Goal: Information Seeking & Learning: Find contact information

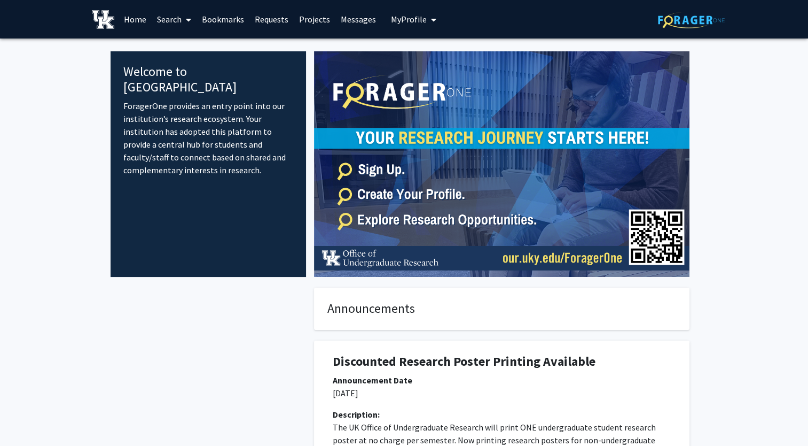
click at [184, 19] on span at bounding box center [187, 19] width 10 height 37
click at [193, 46] on span "Faculty/Staff" at bounding box center [191, 48] width 79 height 21
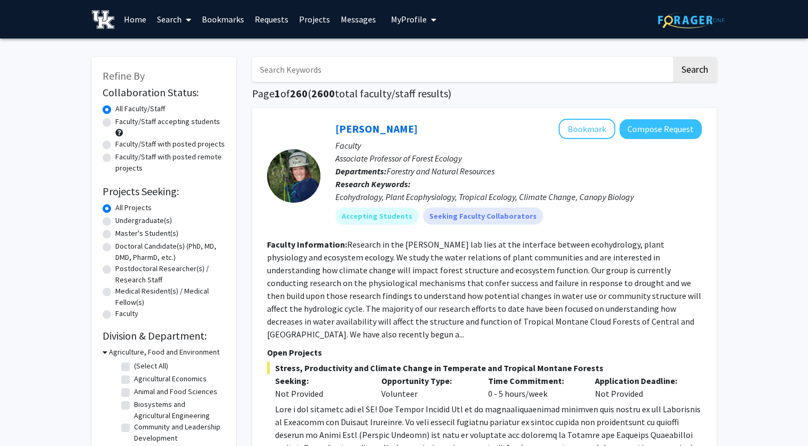
click at [305, 68] on input "Search Keywords" at bounding box center [461, 69] width 419 height 25
type input "[PERSON_NAME]"
click at [673, 57] on button "Search" at bounding box center [695, 69] width 44 height 25
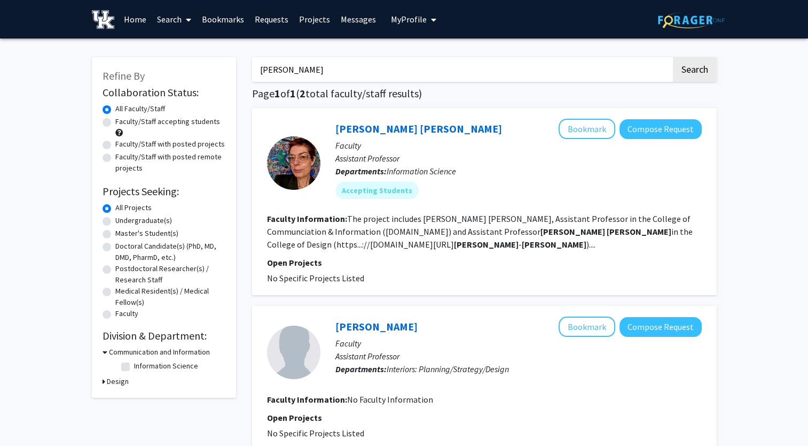
drag, startPoint x: 312, startPoint y: 78, endPoint x: 115, endPoint y: 66, distance: 197.0
click at [119, 66] on div "Refine By Collaboration Status: Collaboration Status All Faculty/Staff Collabor…" at bounding box center [404, 278] width 641 height 465
click at [673, 57] on button "Search" at bounding box center [695, 69] width 44 height 25
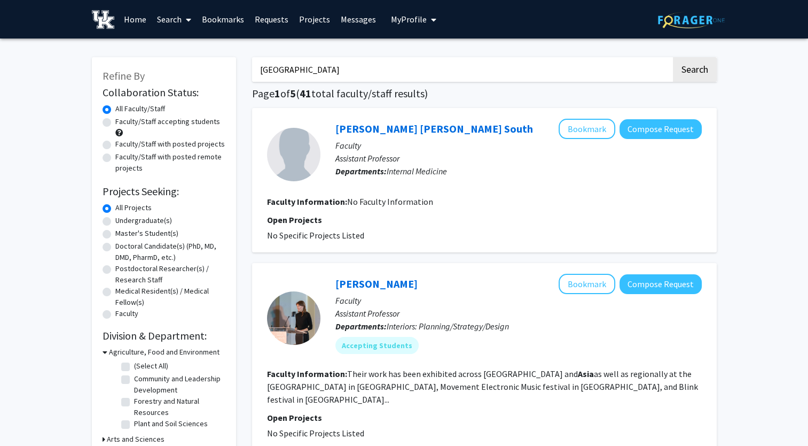
drag, startPoint x: 309, startPoint y: 72, endPoint x: 149, endPoint y: 53, distance: 161.9
type input "[GEOGRAPHIC_DATA]"
click at [673, 57] on button "Search" at bounding box center [695, 69] width 44 height 25
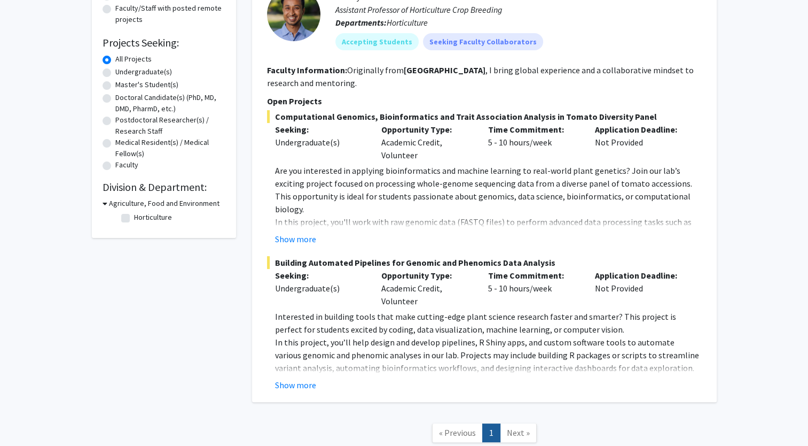
scroll to position [222, 0]
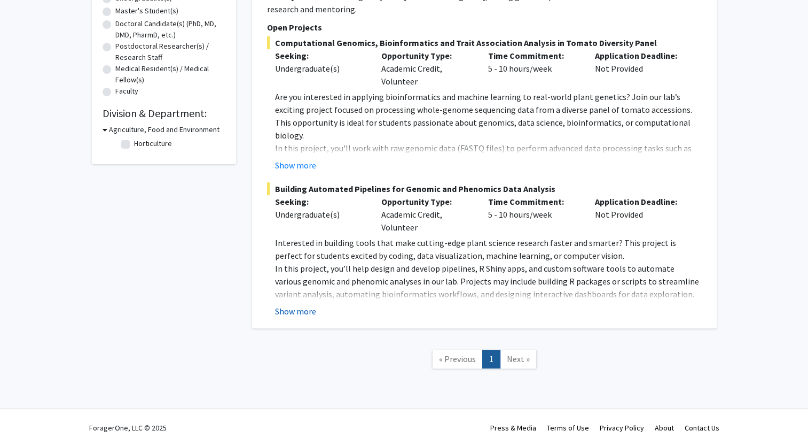
click at [304, 314] on button "Show more" at bounding box center [295, 311] width 41 height 13
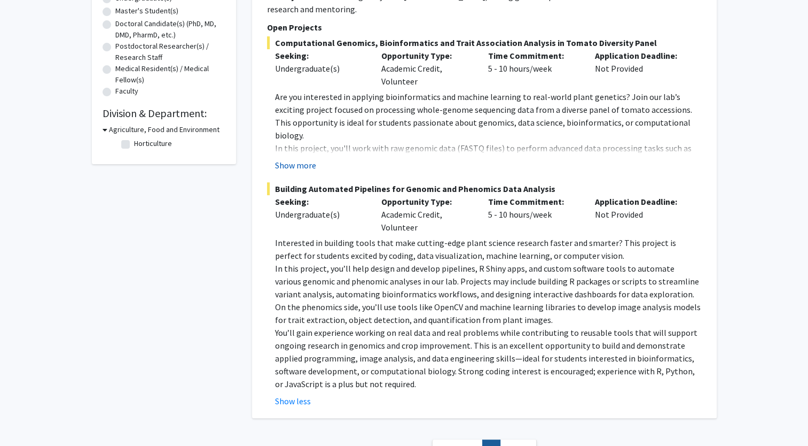
click at [302, 166] on button "Show more" at bounding box center [295, 165] width 41 height 13
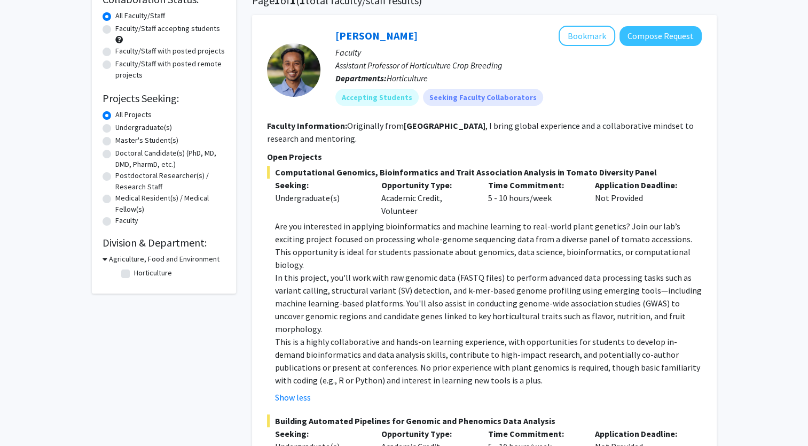
scroll to position [0, 0]
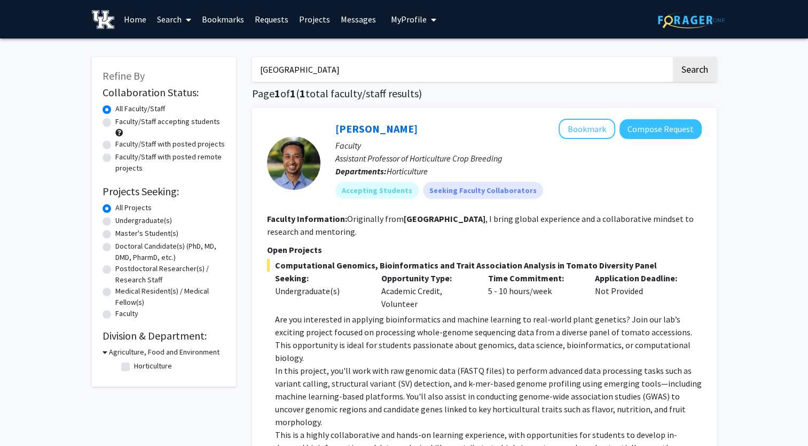
click at [473, 72] on input "[GEOGRAPHIC_DATA]" at bounding box center [461, 69] width 419 height 25
click at [673, 57] on button "Search" at bounding box center [695, 69] width 44 height 25
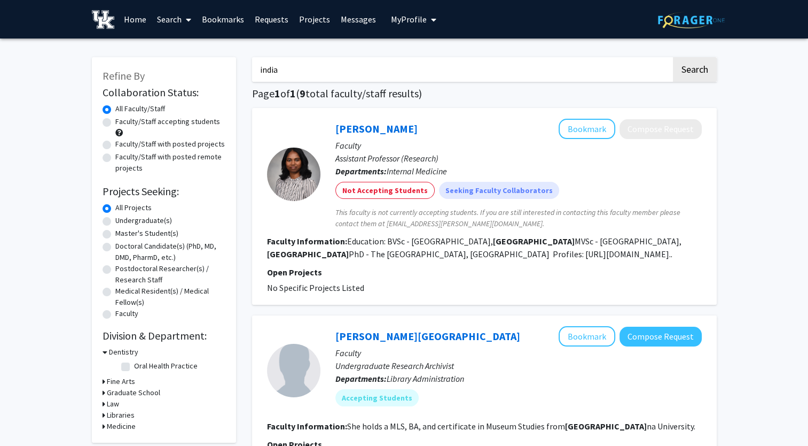
drag, startPoint x: 199, startPoint y: -11, endPoint x: 151, endPoint y: -12, distance: 48.1
click at [151, 0] on html "Skip navigation Home Search Bookmarks Requests Projects Messages My Profile [PE…" at bounding box center [404, 223] width 808 height 446
type input "systemic"
click at [673, 57] on button "Search" at bounding box center [695, 69] width 44 height 25
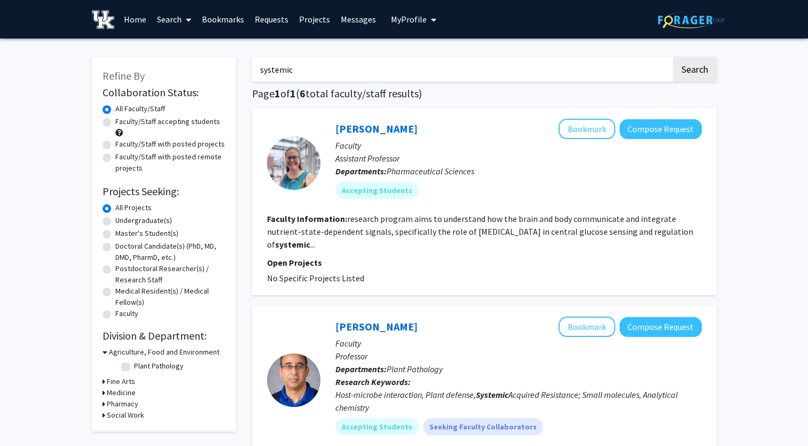
click at [427, 68] on input "systemic" at bounding box center [461, 69] width 419 height 25
type input "urban"
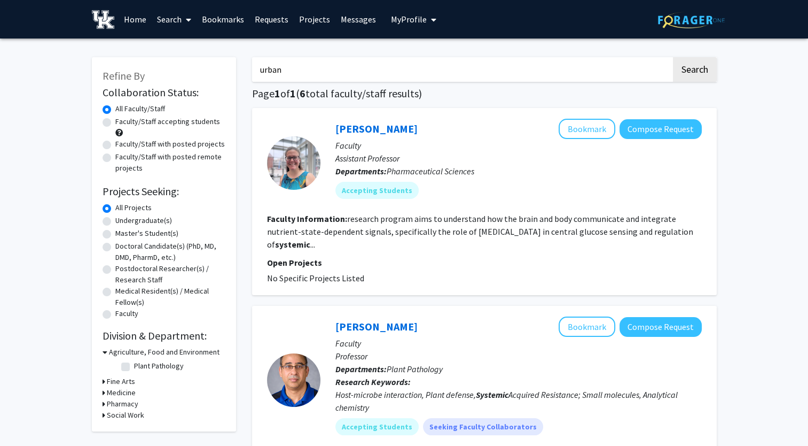
click at [673, 57] on button "Search" at bounding box center [695, 69] width 44 height 25
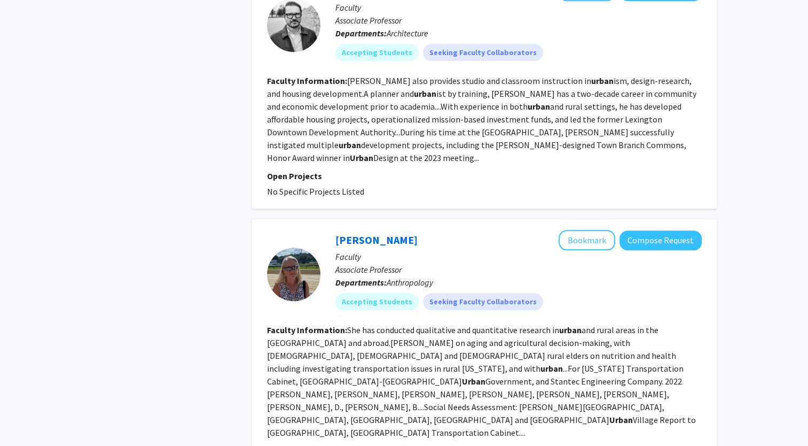
scroll to position [748, 0]
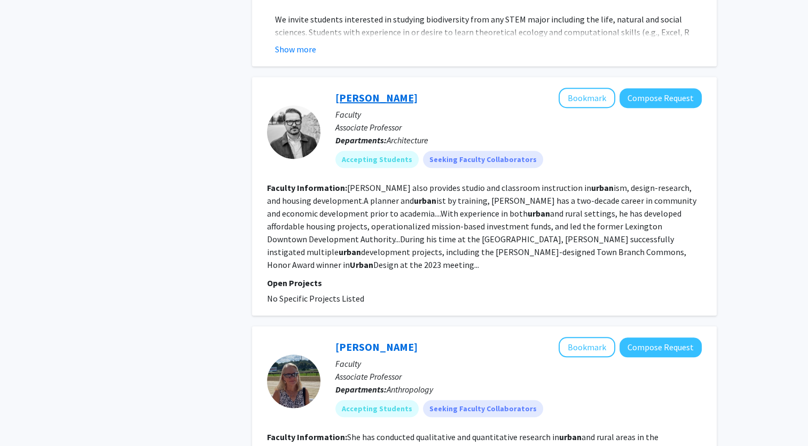
click at [360, 91] on link "[PERSON_NAME]" at bounding box center [377, 97] width 82 height 13
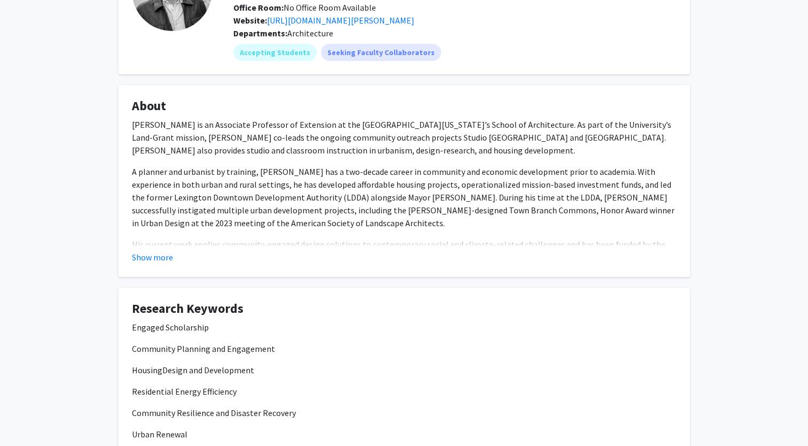
scroll to position [214, 0]
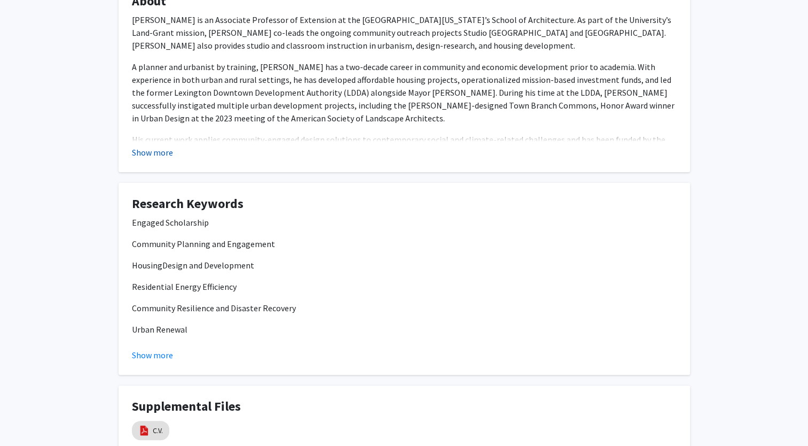
click at [165, 154] on button "Show more" at bounding box center [152, 152] width 41 height 13
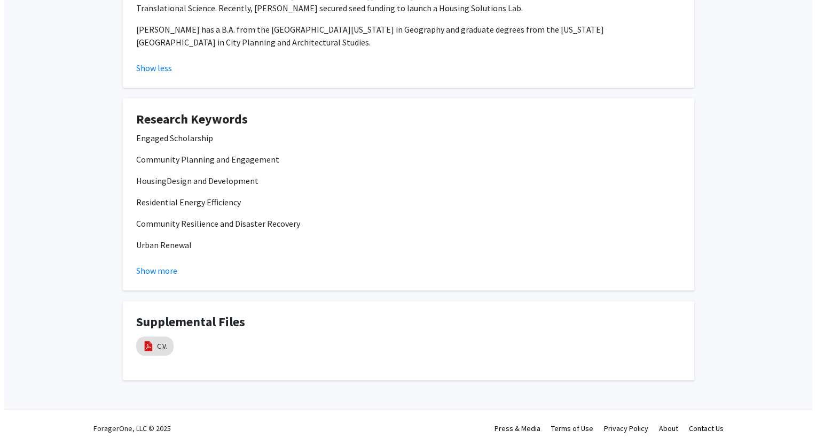
scroll to position [371, 0]
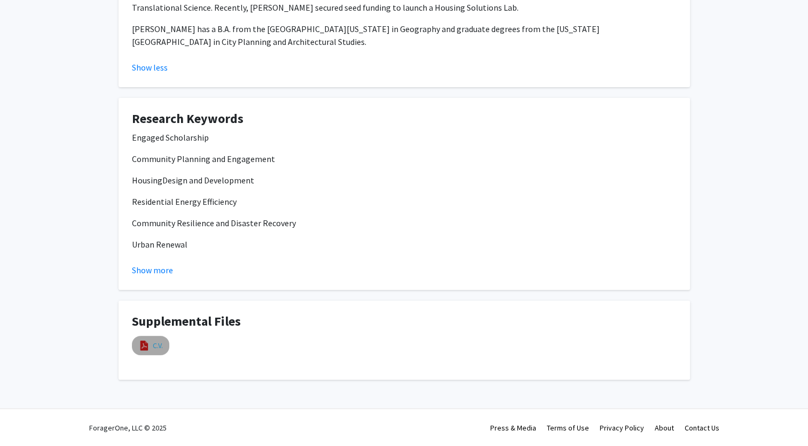
click at [155, 343] on link "C.V." at bounding box center [158, 345] width 10 height 11
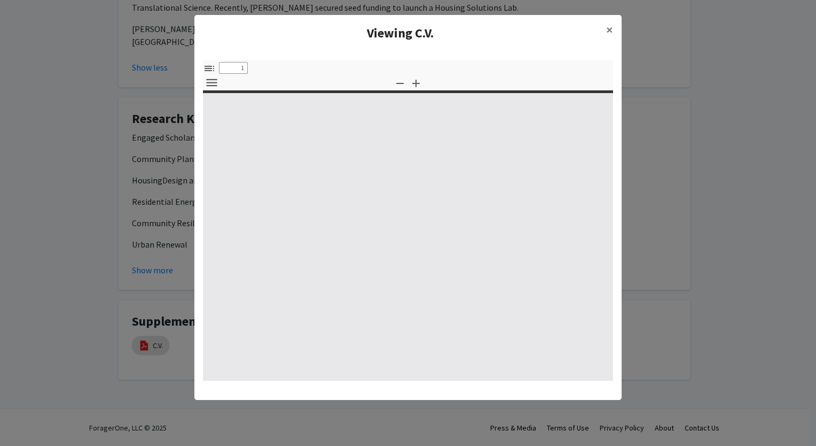
select select "custom"
type input "0"
select select "custom"
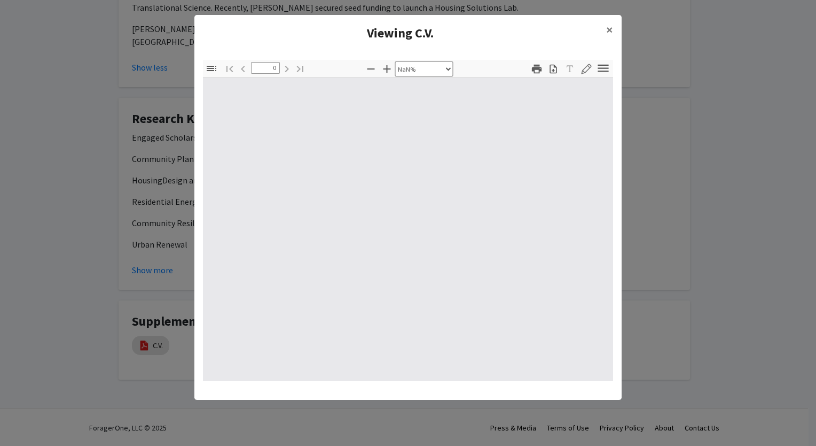
type input "1"
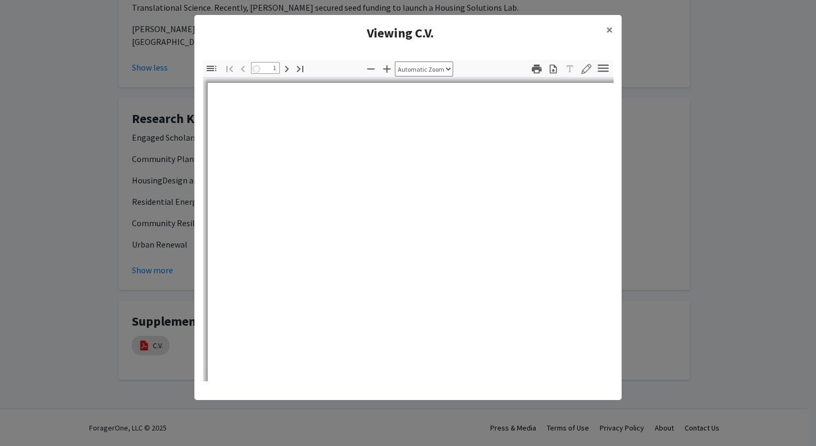
select select "auto"
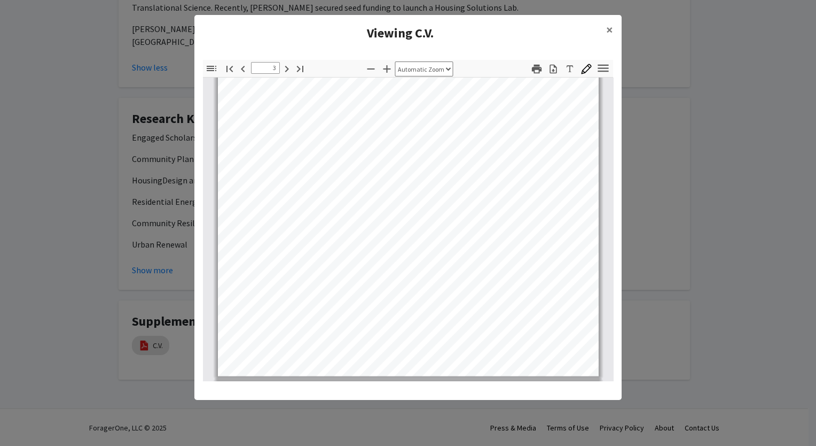
scroll to position [1282, 0]
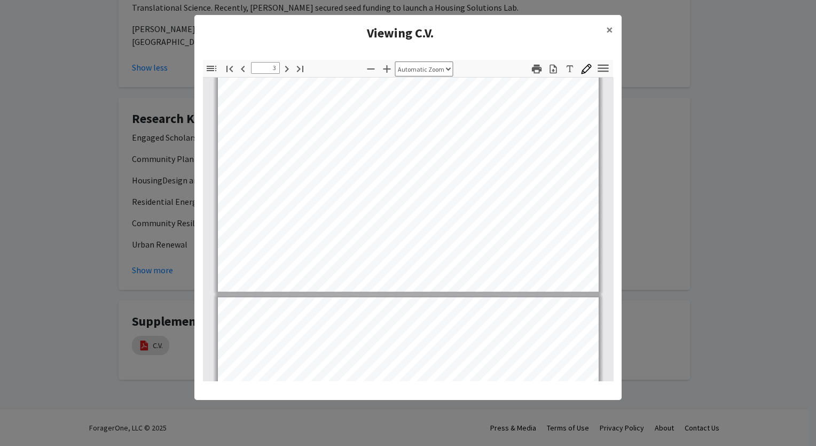
type input "4"
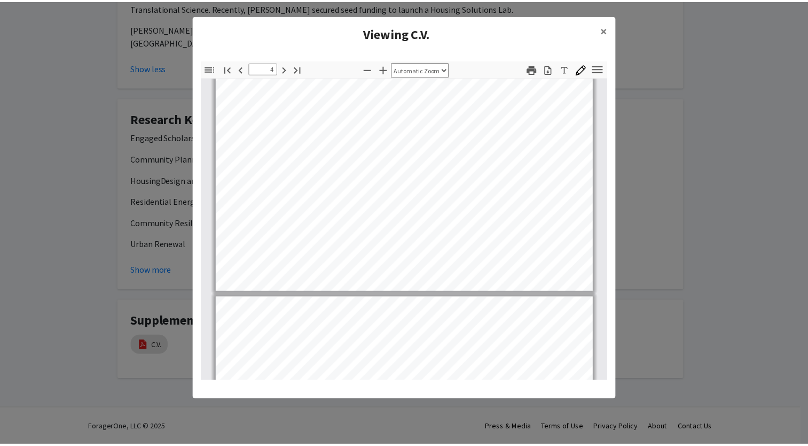
scroll to position [1496, 0]
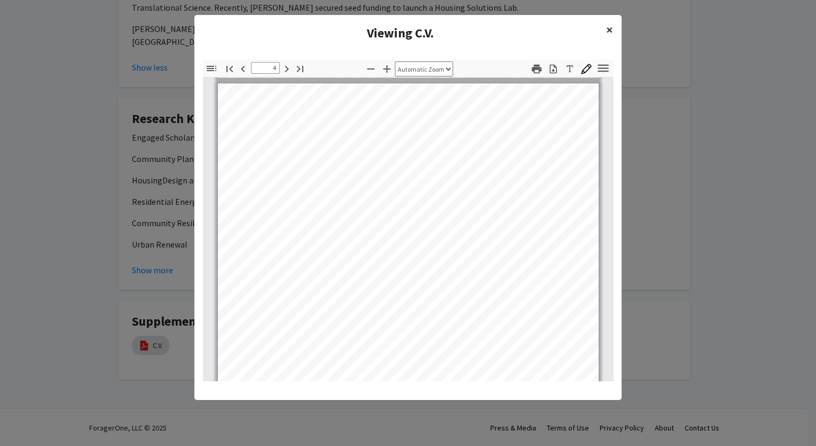
click at [606, 28] on span "×" at bounding box center [609, 29] width 7 height 17
